Goal: Task Accomplishment & Management: Use online tool/utility

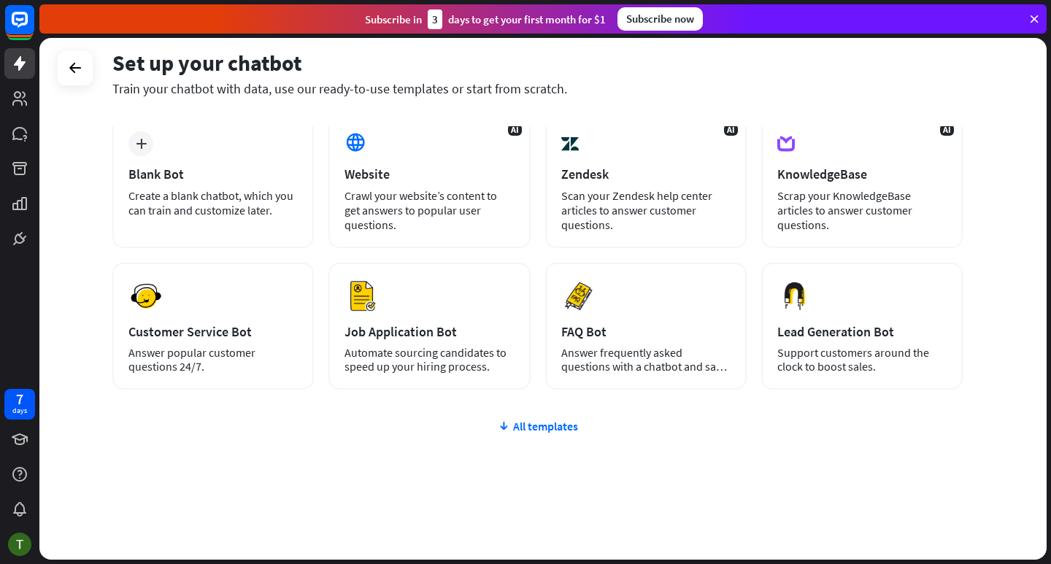
scroll to position [82, 0]
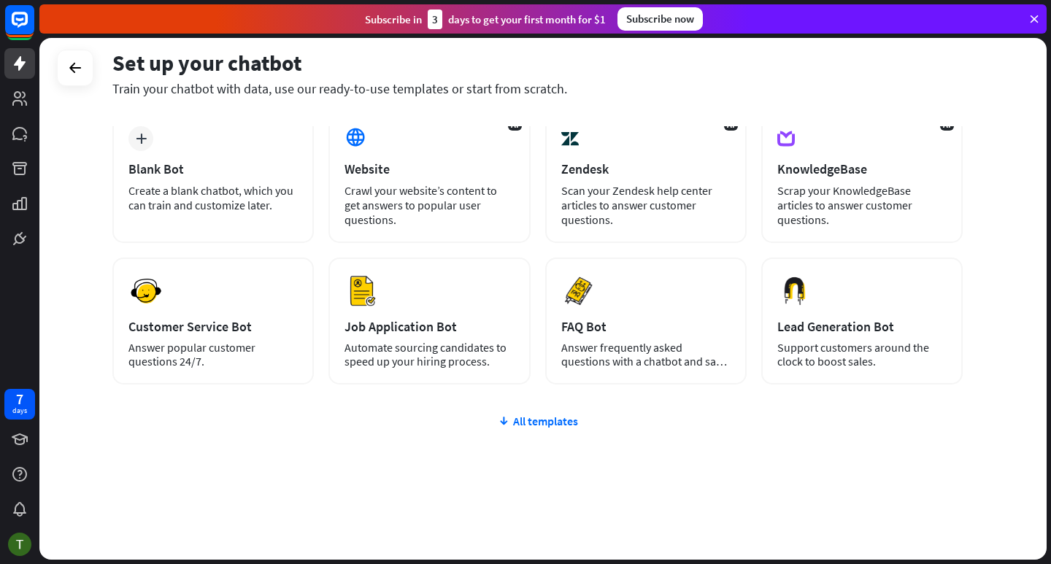
click at [82, 82] on div at bounding box center [75, 68] width 36 height 36
click at [75, 67] on icon at bounding box center [75, 68] width 18 height 18
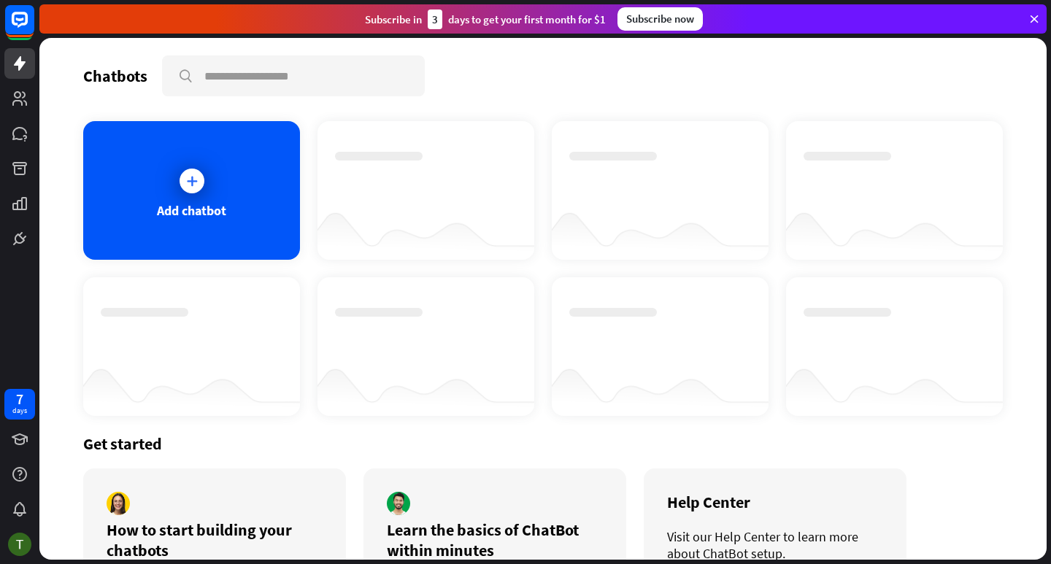
click at [1032, 23] on icon at bounding box center [1033, 18] width 13 height 13
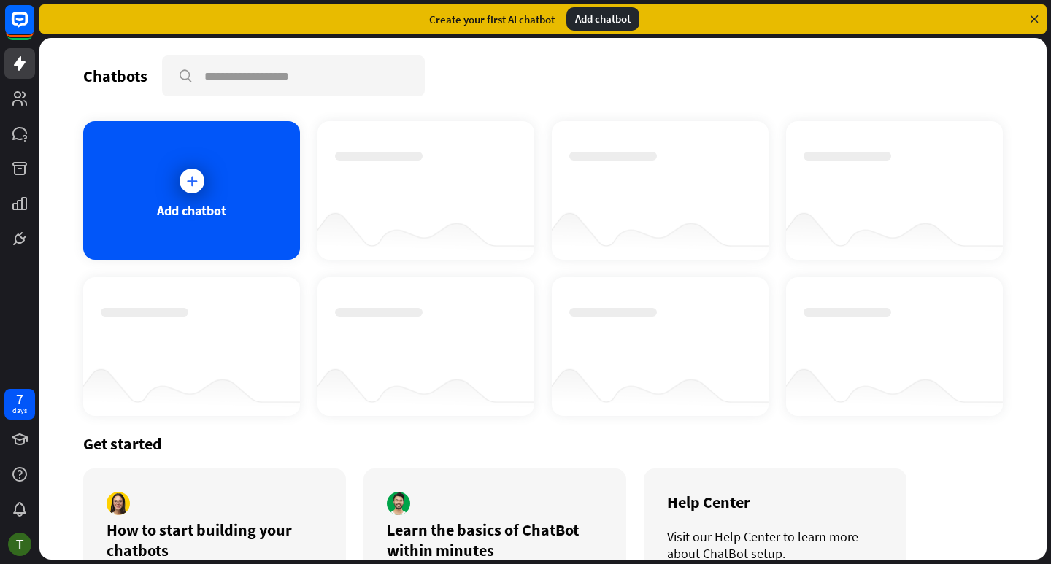
click at [1030, 26] on div "Create your first AI chatbot Add chatbot" at bounding box center [542, 18] width 1007 height 29
click at [1035, 22] on icon at bounding box center [1033, 18] width 13 height 13
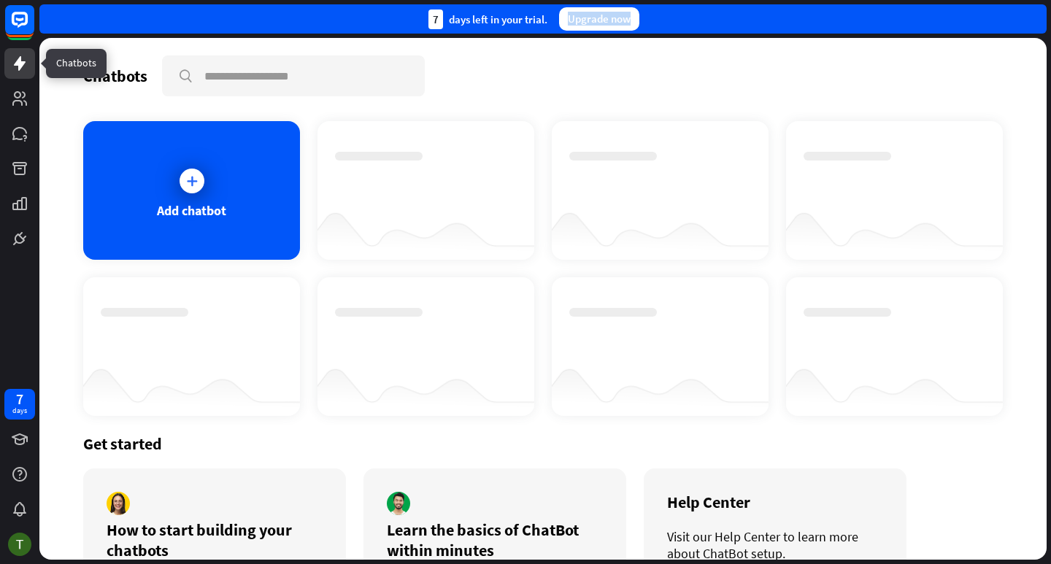
click at [13, 67] on icon at bounding box center [20, 64] width 18 height 18
click at [15, 66] on icon at bounding box center [20, 64] width 18 height 18
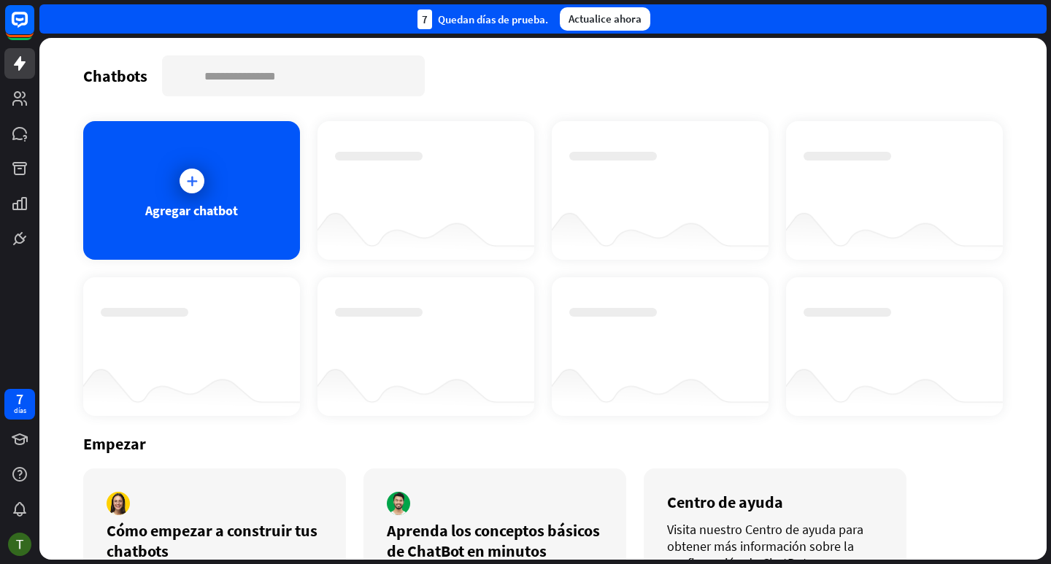
click at [203, 336] on div at bounding box center [192, 333] width 182 height 51
click at [191, 180] on icon at bounding box center [192, 181] width 15 height 15
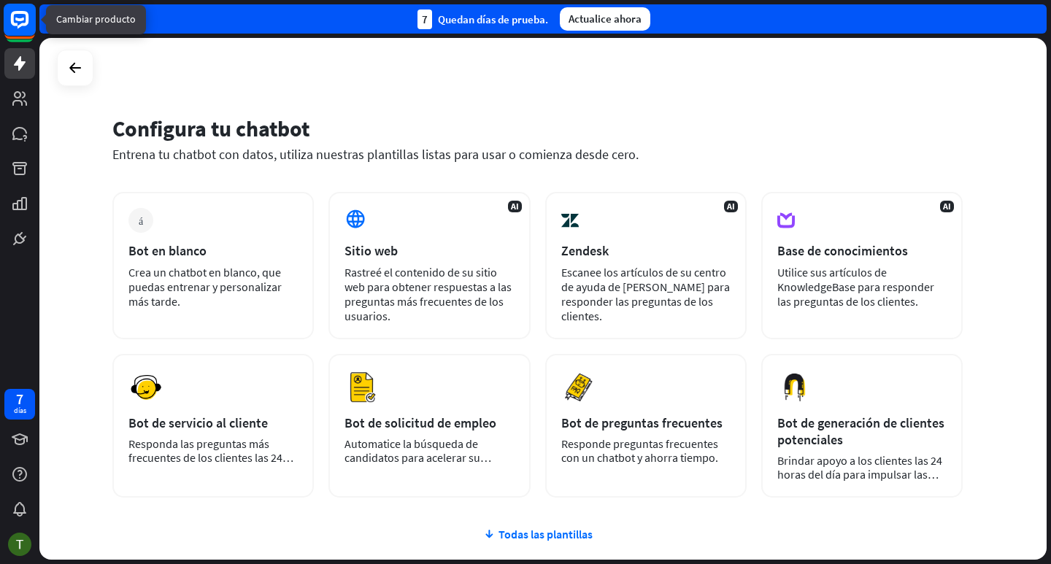
click at [21, 19] on icon at bounding box center [19, 20] width 9 height 4
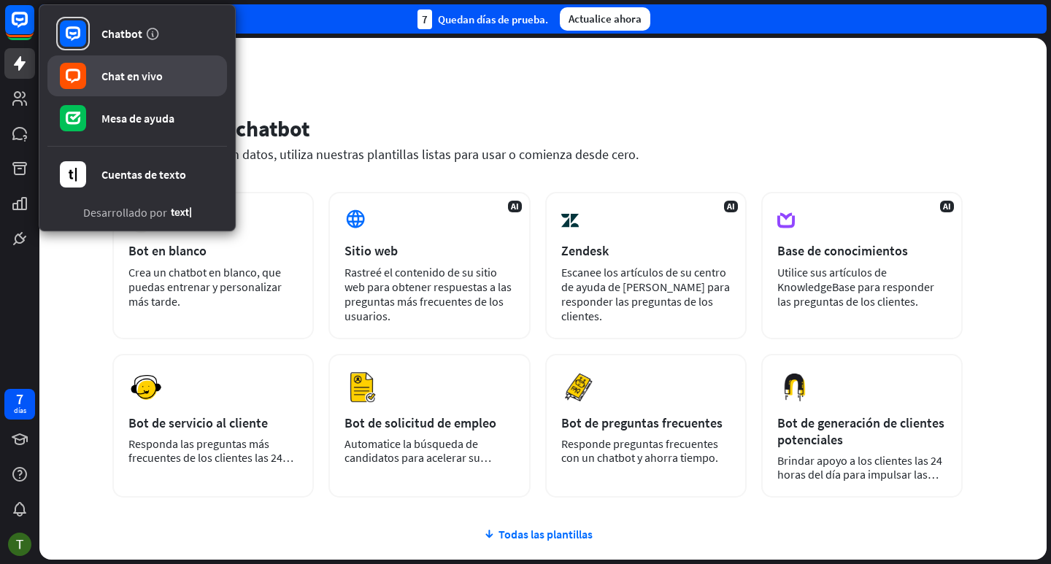
click at [144, 77] on font "Chat en vivo" at bounding box center [131, 76] width 61 height 15
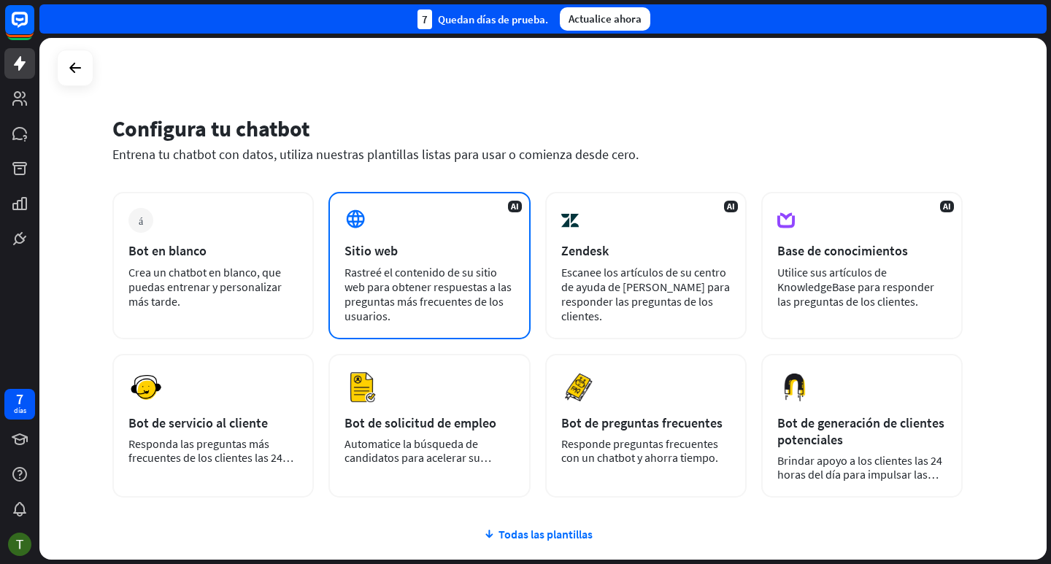
click at [432, 274] on font "Rastreé el contenido de su sitio web para obtener respuestas a las preguntas má…" at bounding box center [427, 294] width 167 height 58
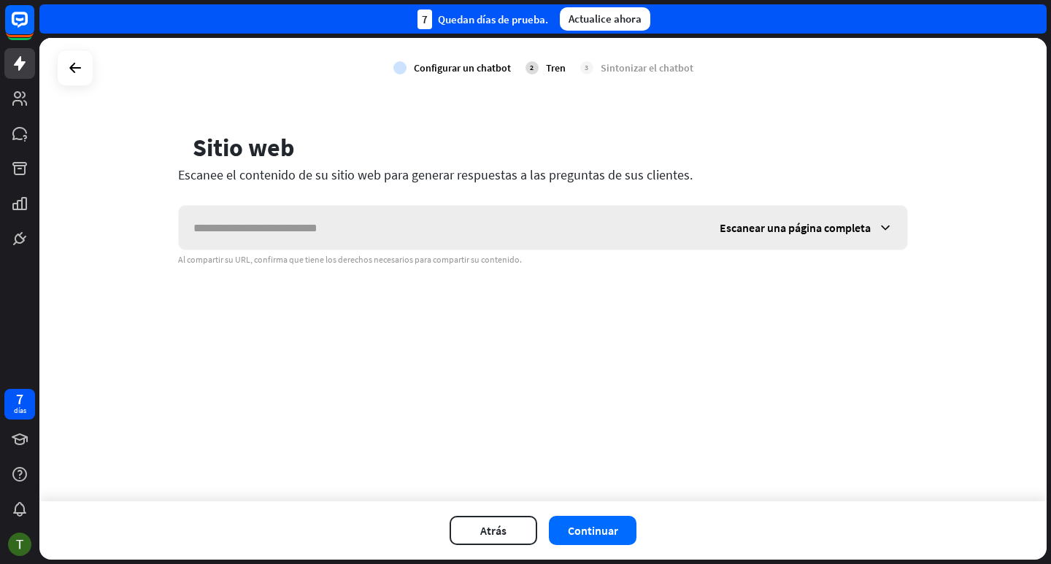
click at [355, 233] on input "text" at bounding box center [442, 228] width 526 height 44
type input "**********"
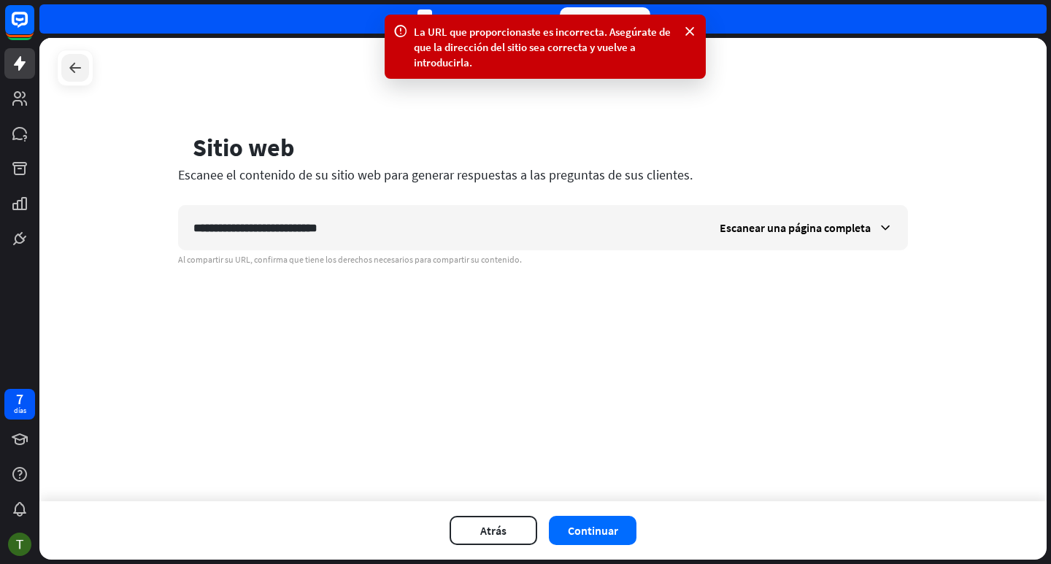
click at [72, 74] on icon at bounding box center [75, 68] width 18 height 18
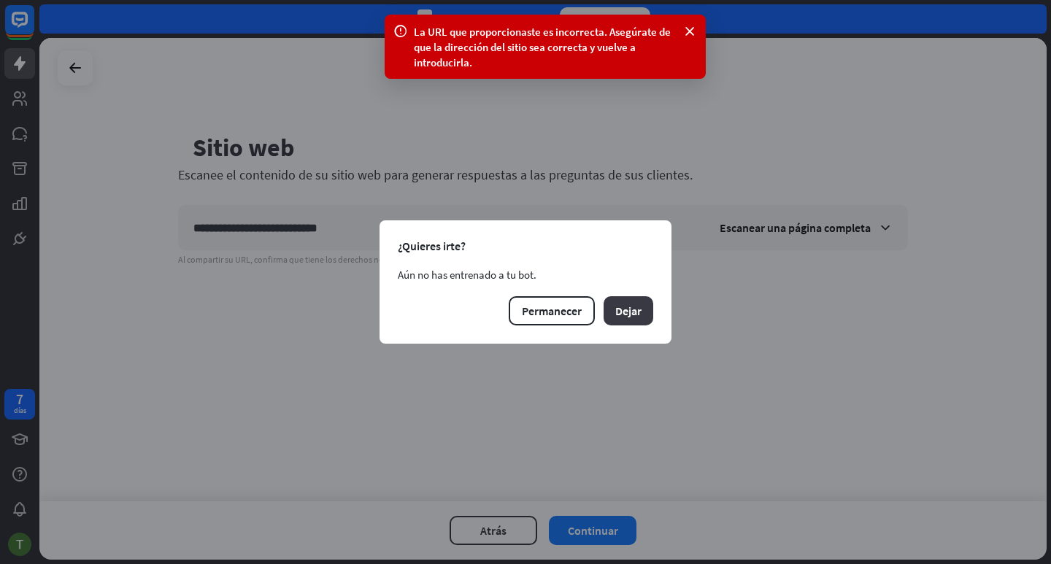
click at [635, 308] on font "Dejar" at bounding box center [628, 311] width 26 height 15
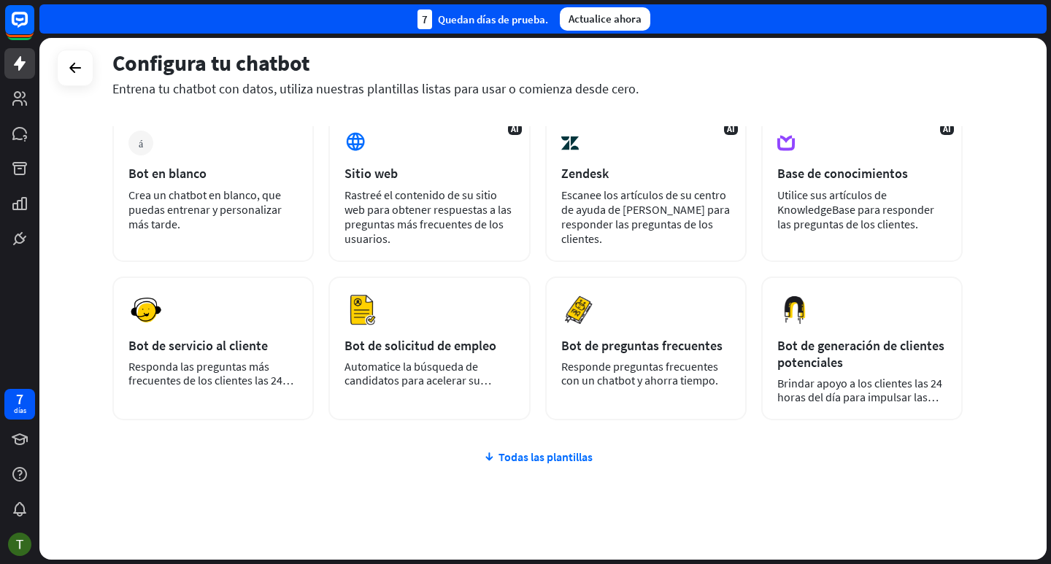
scroll to position [113, 0]
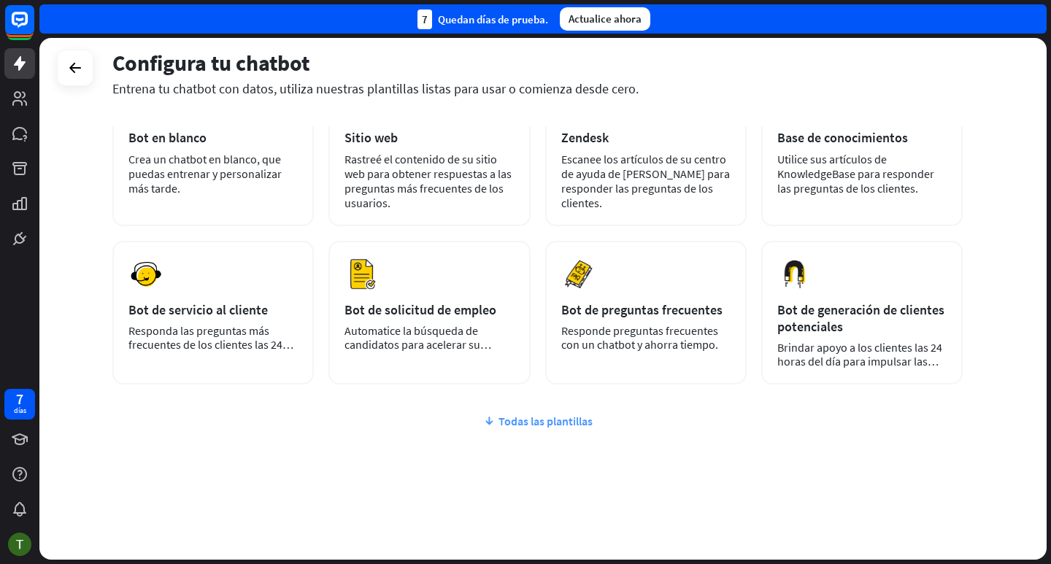
click at [502, 423] on font "Todas las plantillas" at bounding box center [545, 421] width 94 height 15
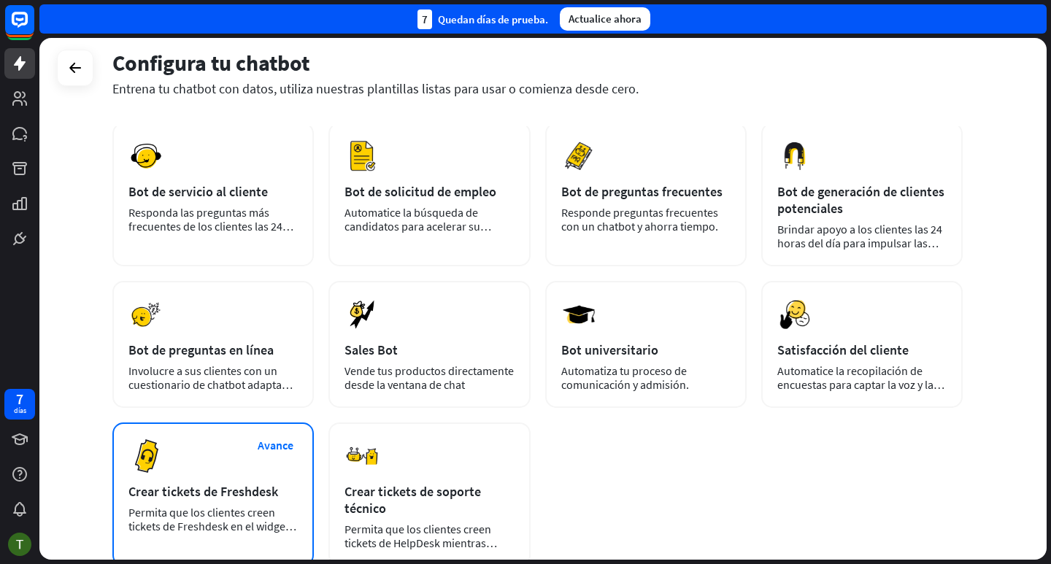
scroll to position [0, 0]
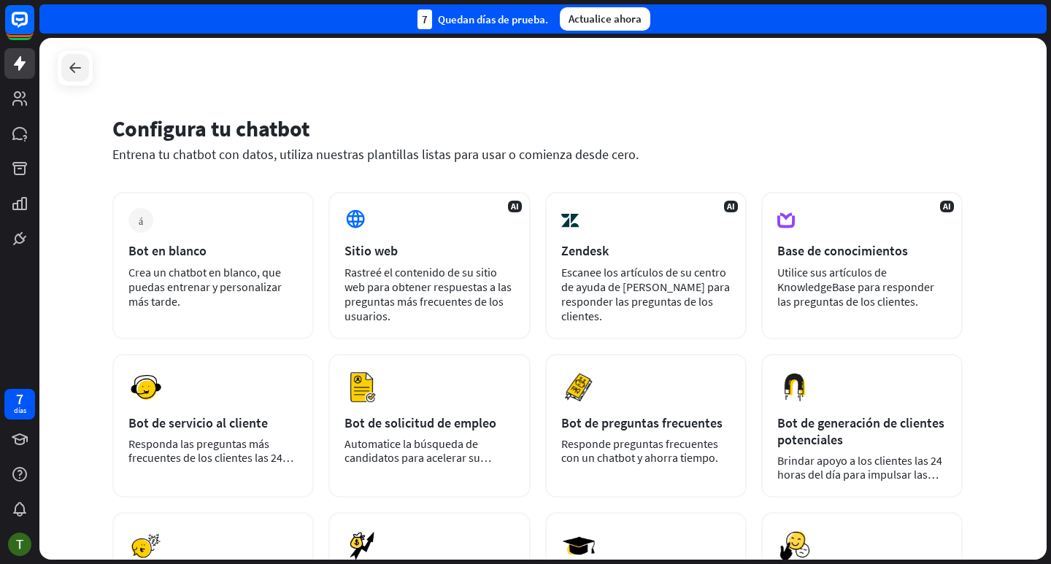
click at [71, 69] on icon at bounding box center [75, 68] width 18 height 18
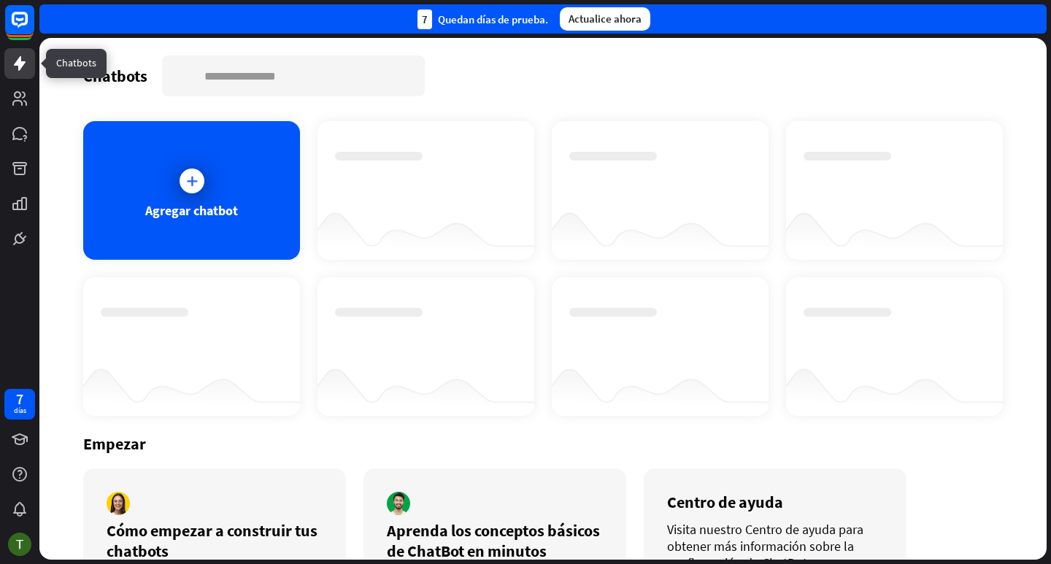
click at [23, 66] on icon at bounding box center [20, 64] width 18 height 18
click at [22, 65] on icon at bounding box center [20, 63] width 12 height 15
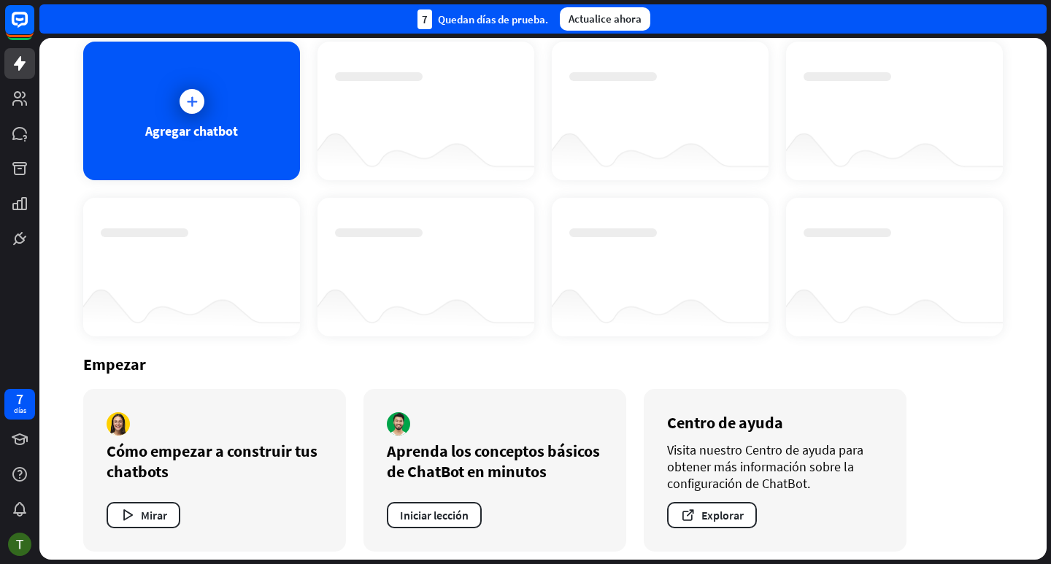
scroll to position [89, 0]
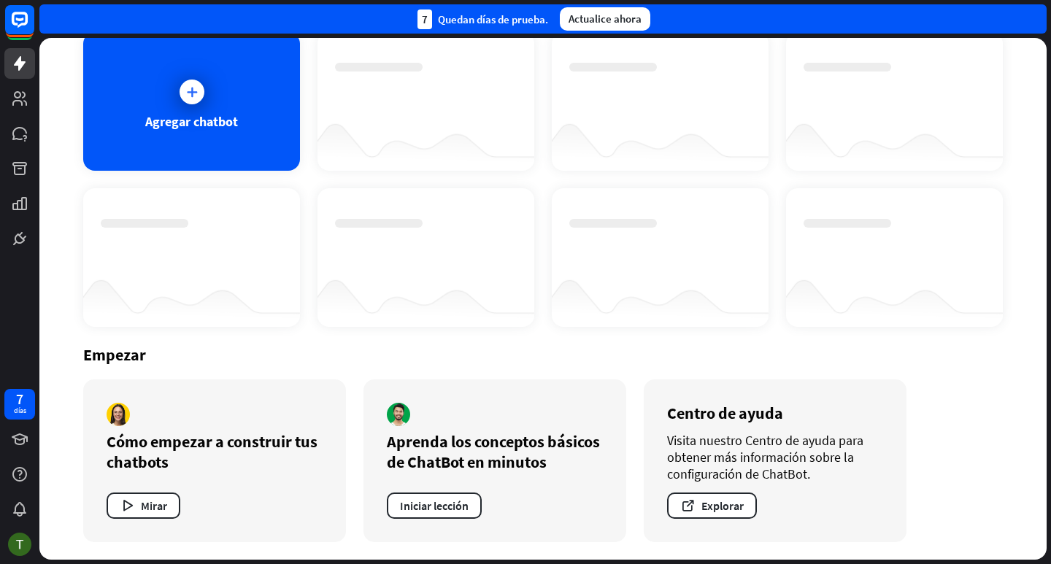
click at [124, 359] on font "Empezar" at bounding box center [114, 354] width 63 height 20
click at [138, 509] on button "Mirar" at bounding box center [144, 505] width 74 height 26
click at [390, 73] on div "cerca" at bounding box center [525, 282] width 1051 height 564
click at [15, 14] on icon at bounding box center [20, 20] width 18 height 18
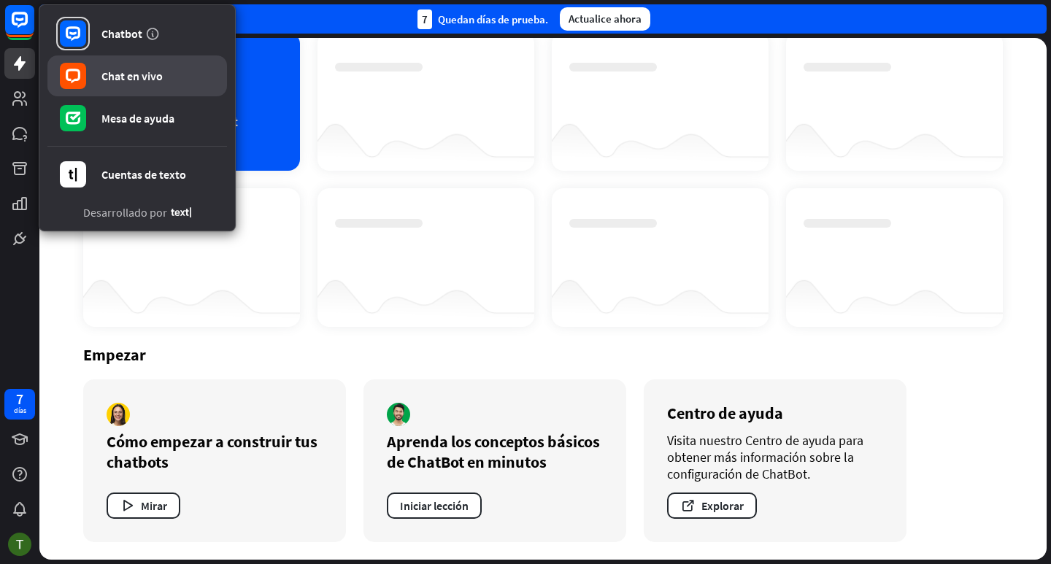
click at [139, 79] on font "Chat en vivo" at bounding box center [131, 76] width 61 height 15
